Goal: Information Seeking & Learning: Check status

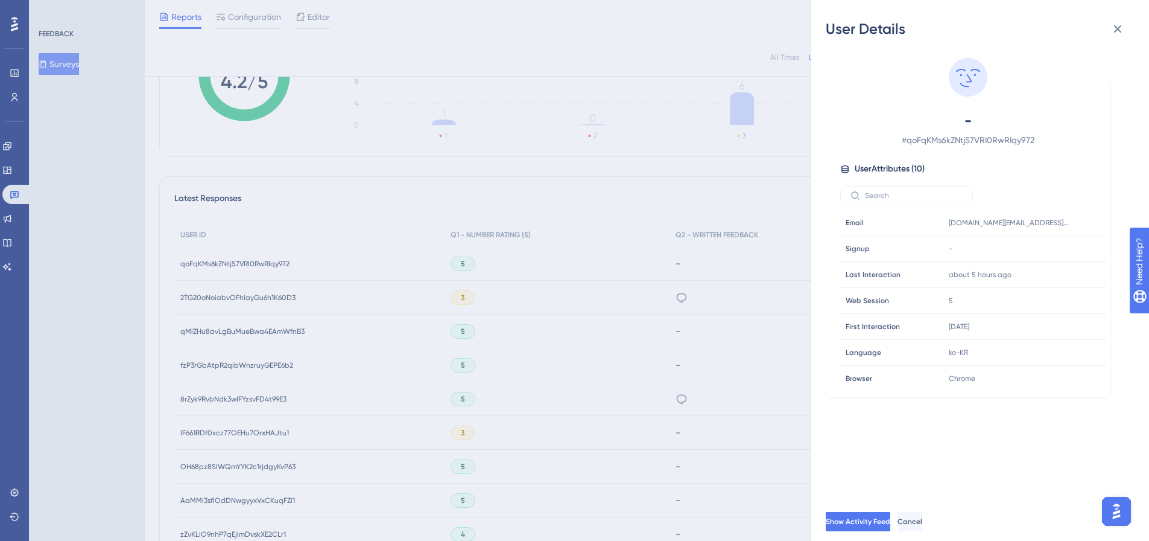
click at [65, 61] on div "User Details - # qoFqKMs6kZNtjS7VRI0RwRIqy972 User Attributes ( 10 ) Email Emai…" at bounding box center [574, 270] width 1149 height 541
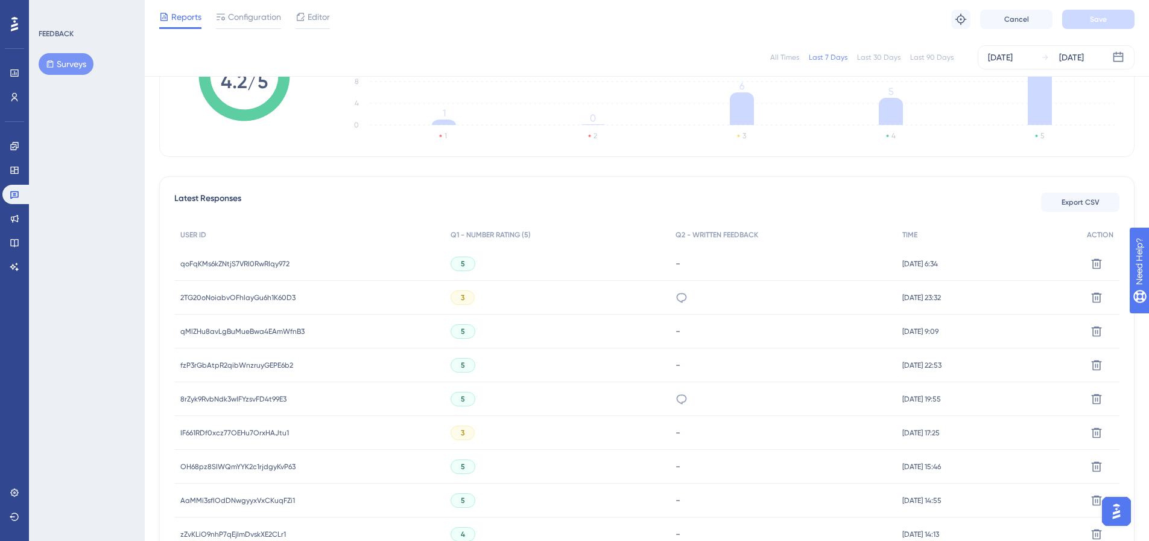
click at [51, 66] on icon at bounding box center [50, 64] width 8 height 8
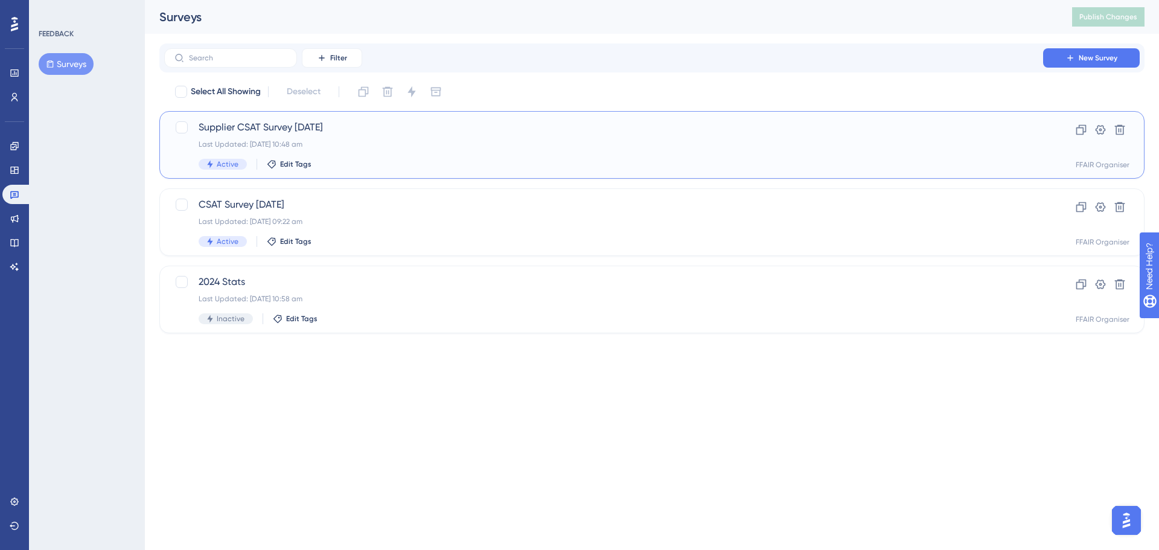
click at [480, 154] on div "Supplier CSAT Survey September 2025 Last Updated: 01 Sept 2025 10:48 am Active …" at bounding box center [604, 144] width 810 height 49
